Goal: Ask a question

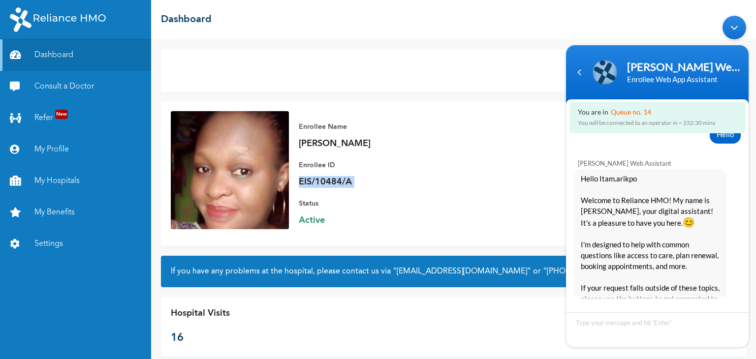
scroll to position [888, 0]
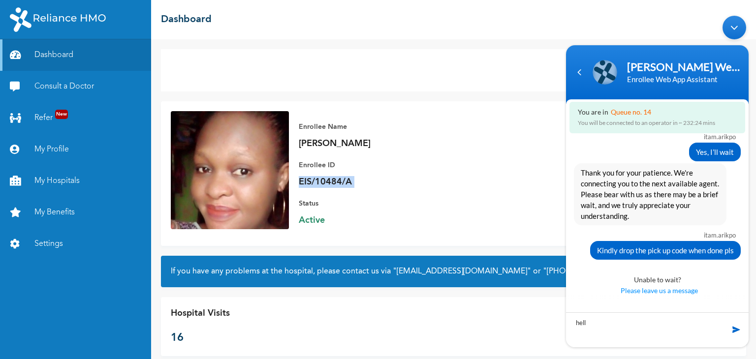
type textarea "hello"
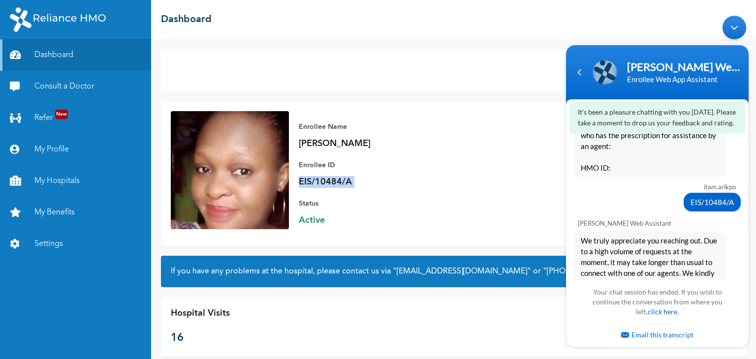
scroll to position [677, 0]
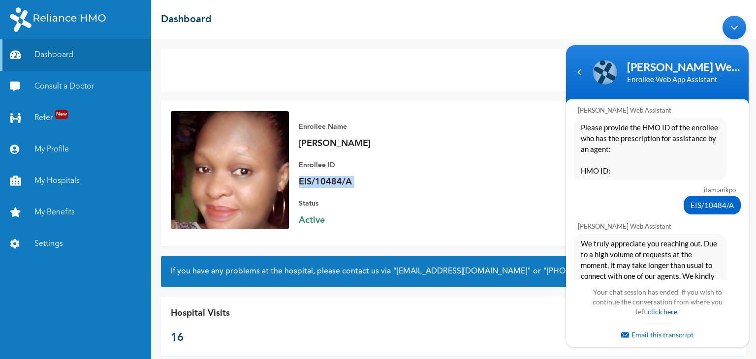
click at [704, 200] on span "EIS/10484/A" at bounding box center [711, 204] width 43 height 11
copy div "EIS/10484/A"
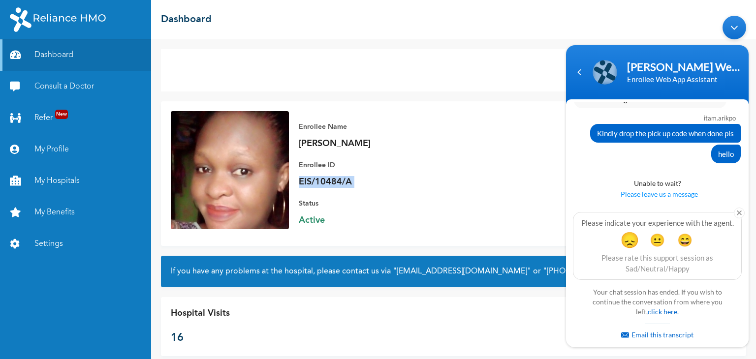
click at [626, 237] on span "😞" at bounding box center [629, 239] width 19 height 19
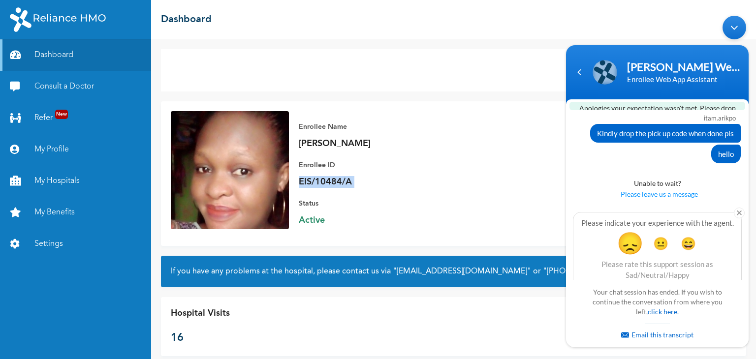
scroll to position [1084, 0]
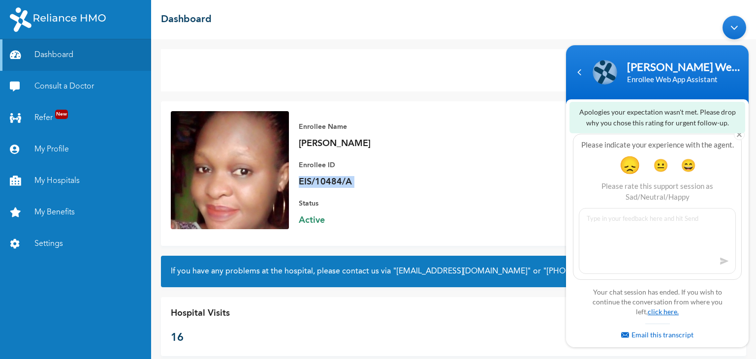
click at [661, 312] on link "click here." at bounding box center [662, 311] width 31 height 8
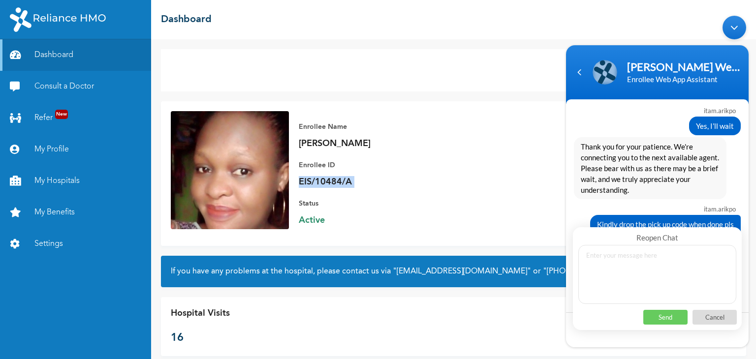
scroll to position [909, 0]
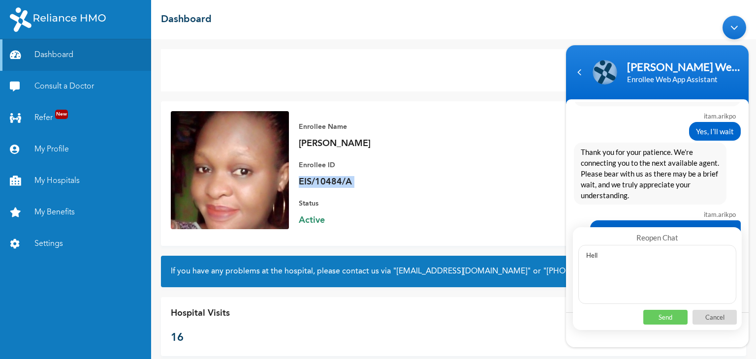
type textarea "Hello"
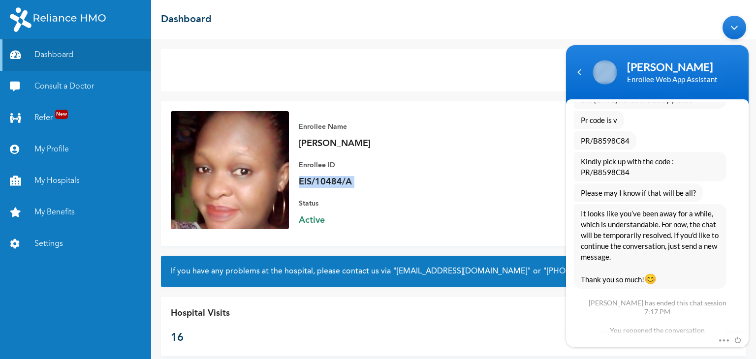
scroll to position [1702, 0]
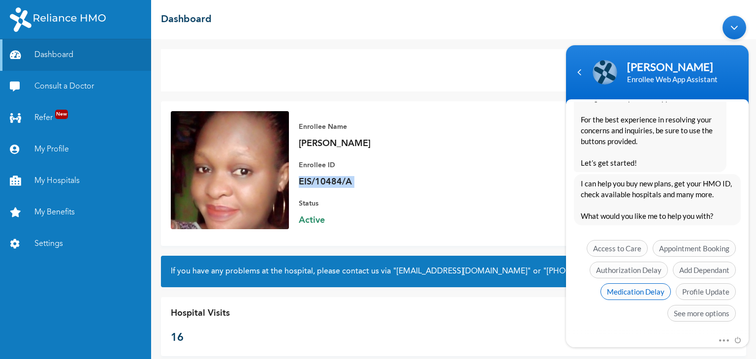
click at [640, 287] on span "Medication Delay" at bounding box center [635, 291] width 70 height 17
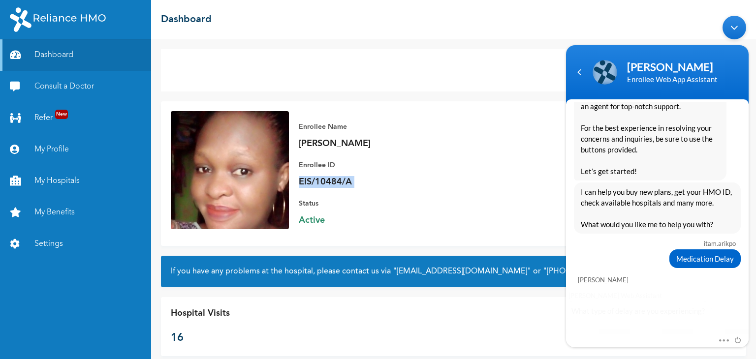
scroll to position [1723, 0]
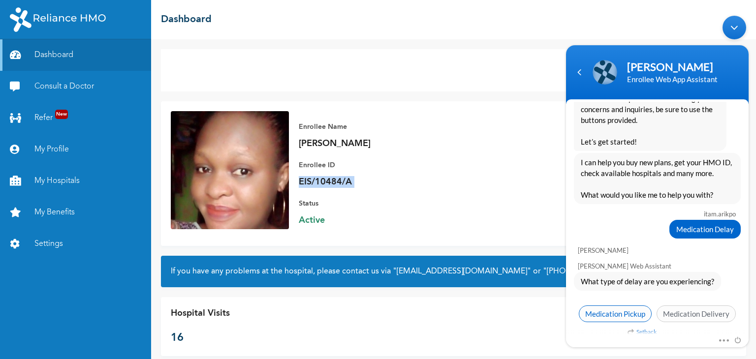
click at [619, 306] on span "Medication Pickup" at bounding box center [615, 313] width 73 height 17
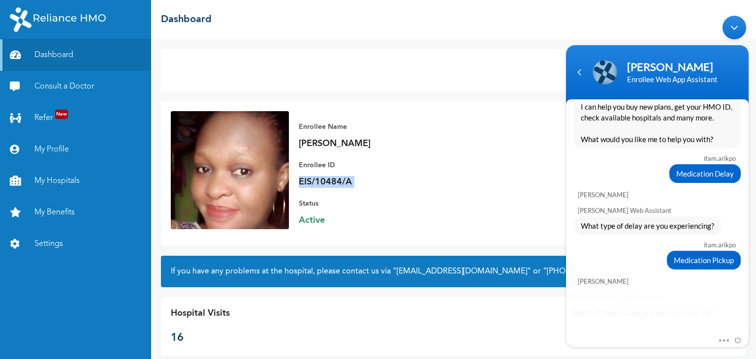
scroll to position [1808, 0]
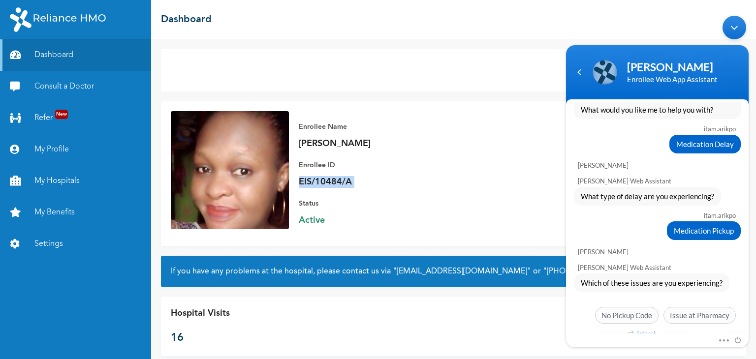
click at [619, 306] on span "No Pickup Code" at bounding box center [626, 314] width 63 height 17
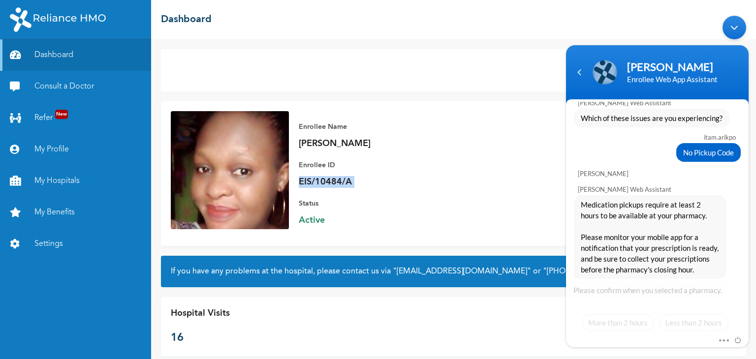
scroll to position [1980, 0]
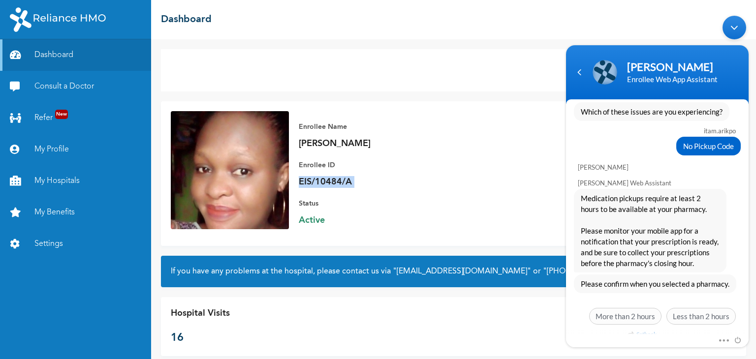
click at [619, 307] on span "More than 2 hours" at bounding box center [625, 315] width 72 height 17
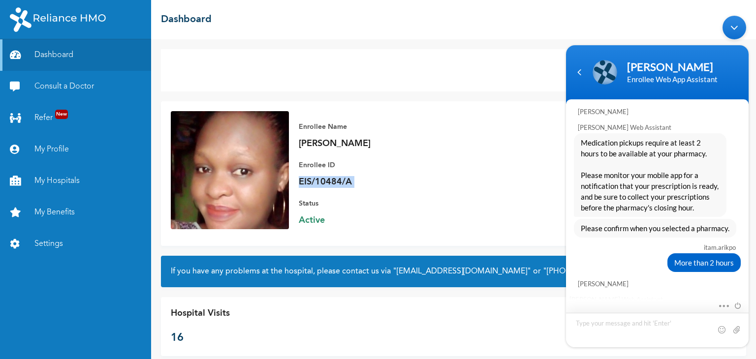
scroll to position [2107, 0]
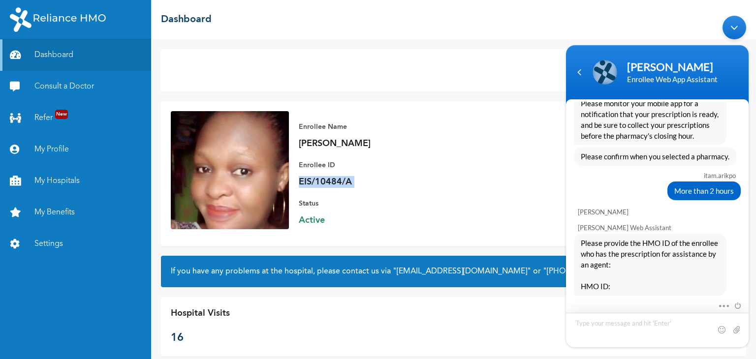
type textarea "EIS/10484/A"
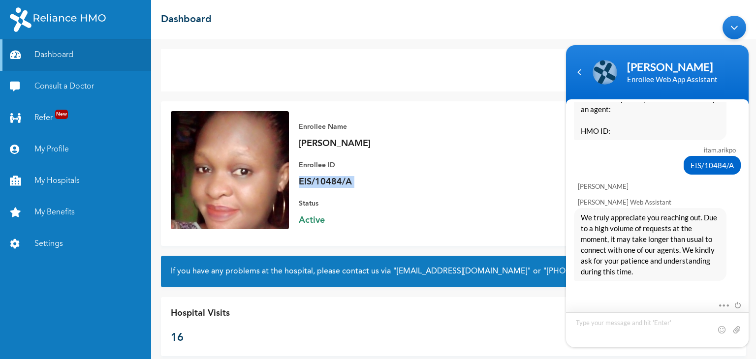
scroll to position [2336, 0]
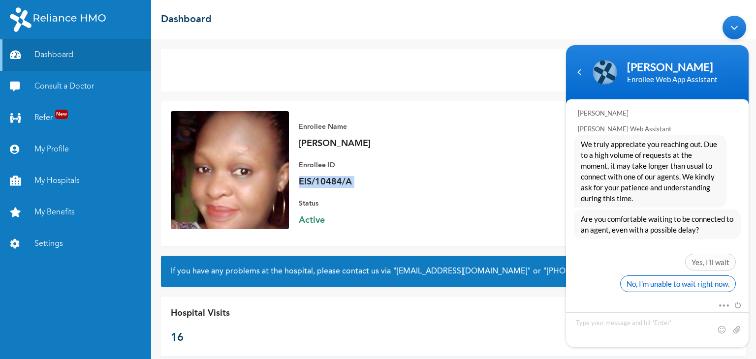
click at [669, 275] on span "No, I'm unable to wait right now." at bounding box center [678, 283] width 116 height 17
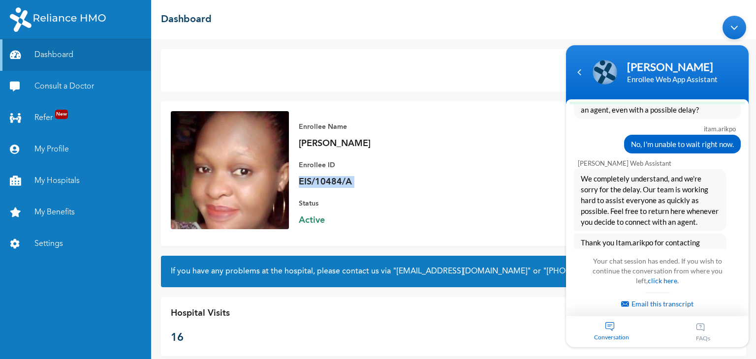
scroll to position [2583, 0]
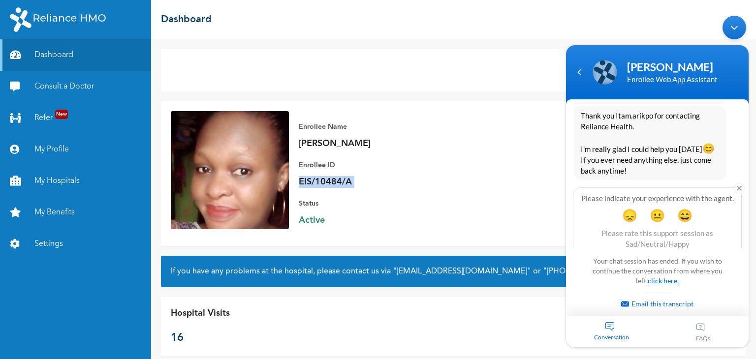
click at [663, 280] on link "click here." at bounding box center [662, 280] width 31 height 8
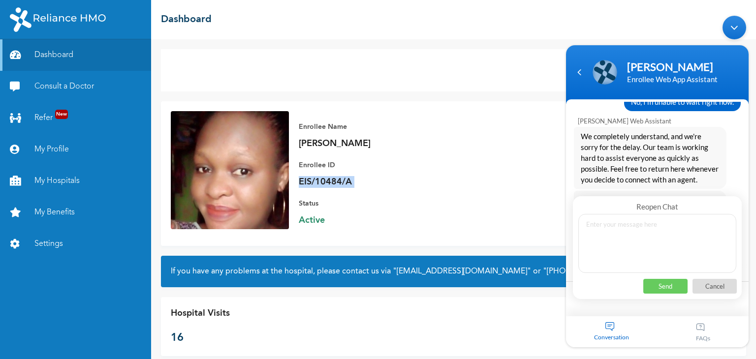
scroll to position [2486, 0]
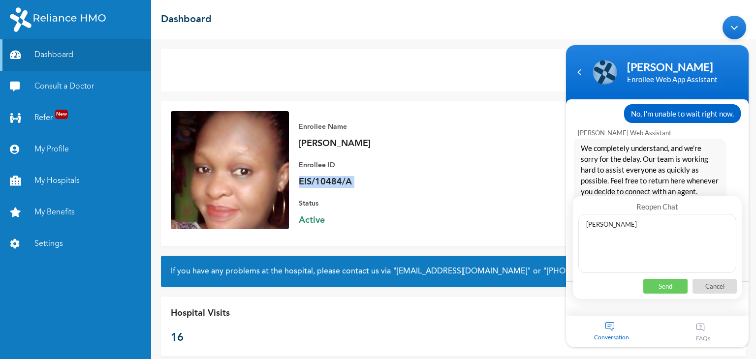
type textarea "will wait"
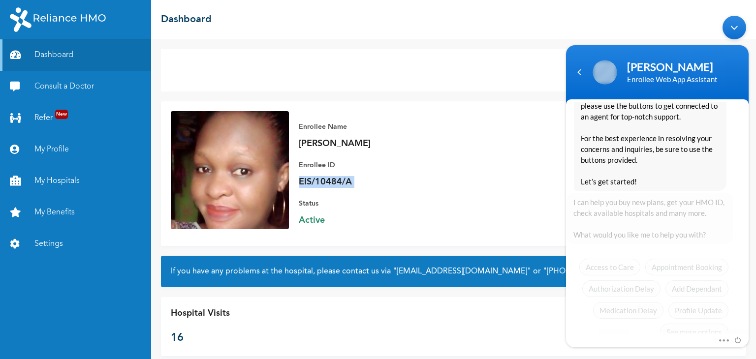
scroll to position [2860, 0]
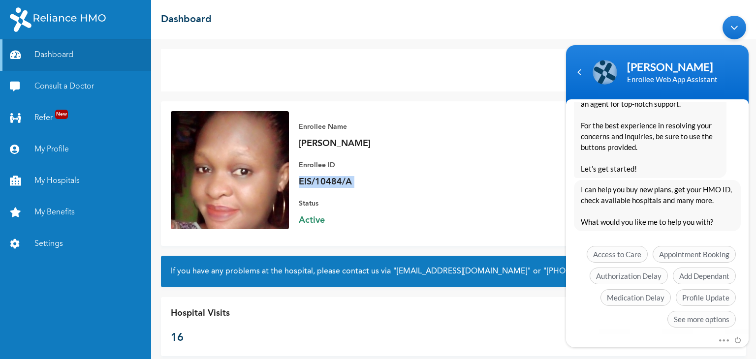
click at [663, 289] on span "Medication Delay" at bounding box center [635, 297] width 70 height 17
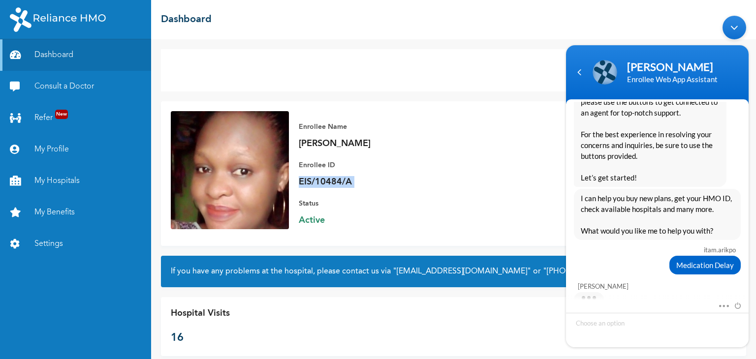
scroll to position [2881, 0]
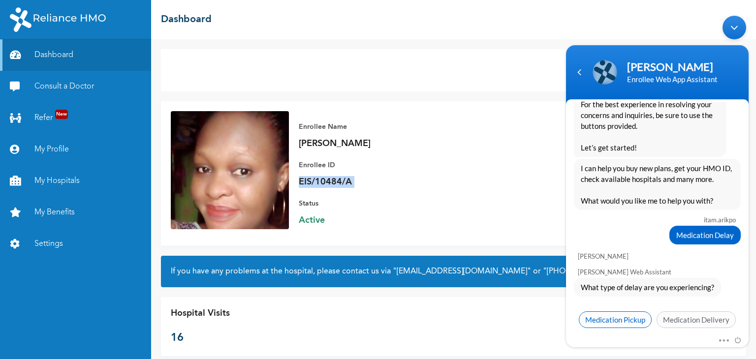
click at [616, 311] on span "Medication Pickup" at bounding box center [615, 319] width 73 height 17
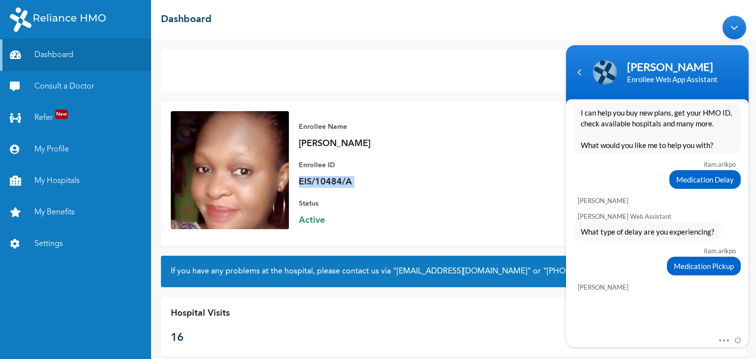
scroll to position [2967, 0]
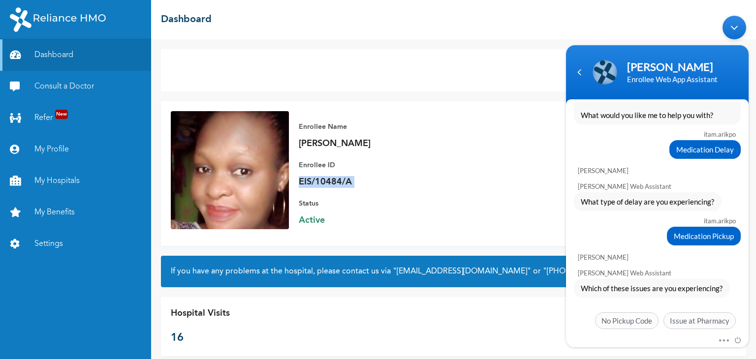
click at [616, 312] on span "No Pickup Code" at bounding box center [626, 320] width 63 height 17
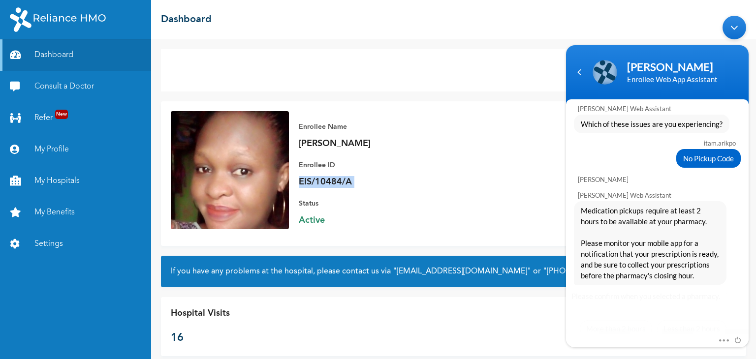
scroll to position [3138, 0]
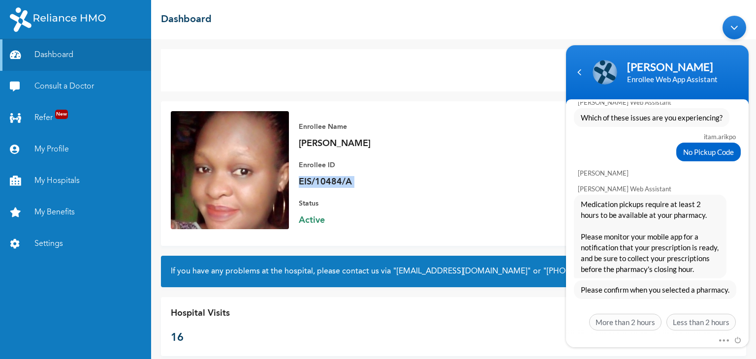
click at [616, 313] on span "More than 2 hours" at bounding box center [625, 321] width 72 height 17
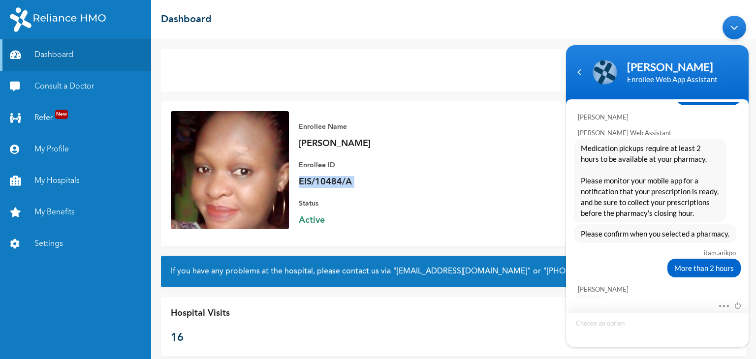
scroll to position [3265, 0]
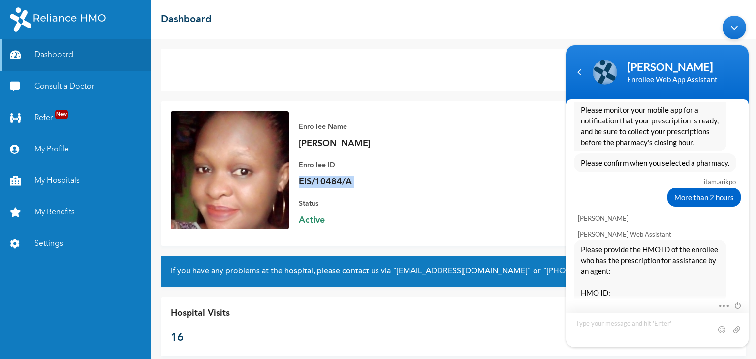
type textarea "EIS/10484/A"
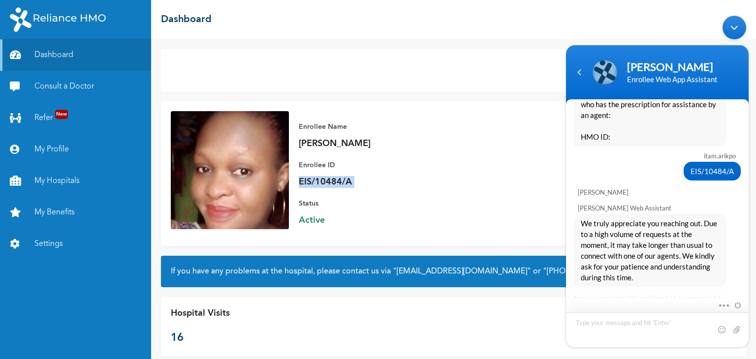
scroll to position [3494, 0]
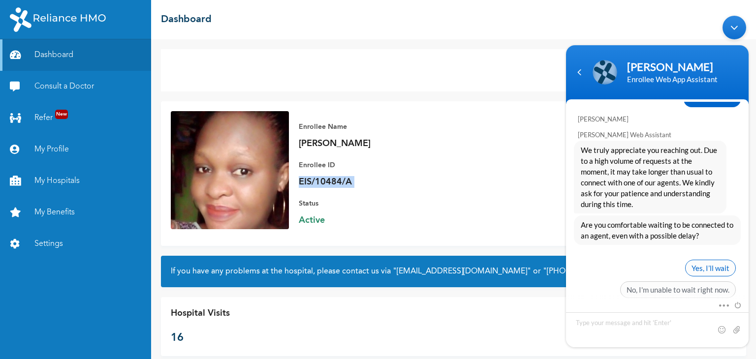
click at [697, 259] on span "Yes, I’ll wait" at bounding box center [710, 267] width 51 height 17
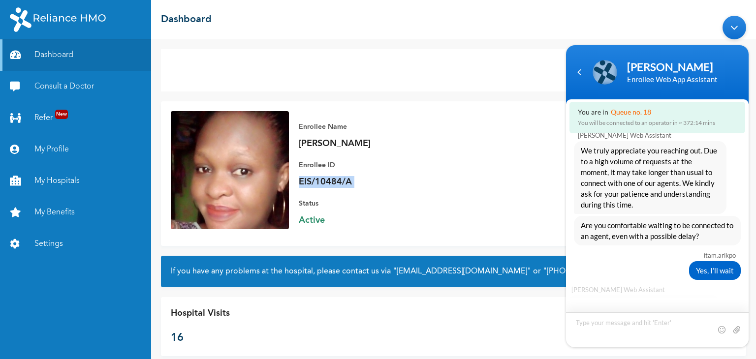
scroll to position [3579, 0]
